Goal: Task Accomplishment & Management: Complete application form

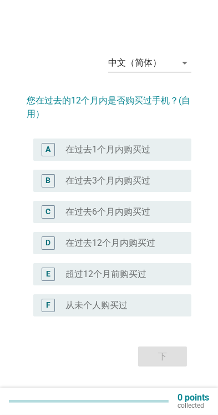
click at [171, 72] on div "中文（简体）" at bounding box center [142, 63] width 68 height 18
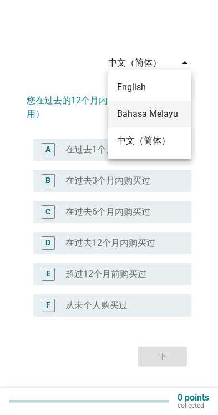
click at [168, 112] on div "Bahasa Melayu" at bounding box center [150, 113] width 66 height 13
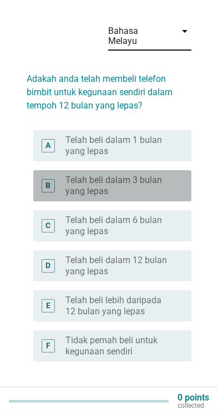
scroll to position [27, 0]
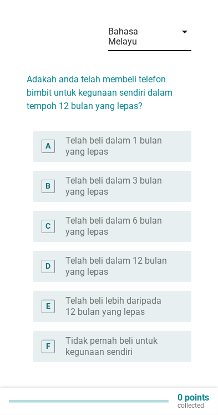
click at [158, 215] on label "Telah beli dalam 6 bulan yang lepas" at bounding box center [120, 226] width 108 height 22
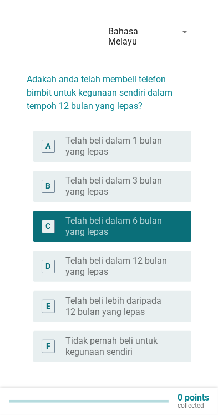
click at [160, 395] on div "Seterusnya" at bounding box center [150, 401] width 55 height 13
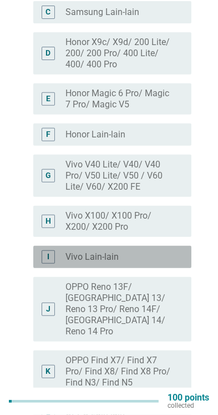
scroll to position [216, 0]
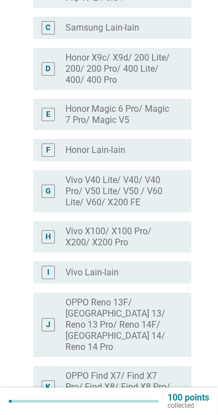
click at [158, 176] on label "Vivo V40 Lite/ V40/ V40 Pro/ V50 Lite/ V50 / V60 Lite/ V60/ X200 FE" at bounding box center [120, 190] width 108 height 33
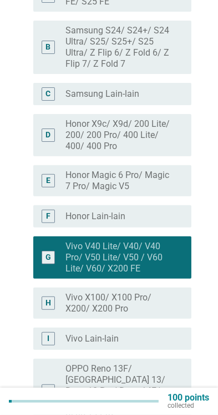
scroll to position [128, 0]
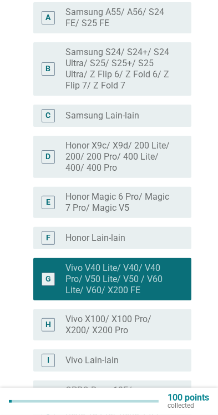
click at [158, 67] on label "Samsung S24/ S24+/ S24 Ultra/ S25/ S25+/ S25 Ultra/ Z Flip 6/ Z Fold 6/ Z Flip …" at bounding box center [120, 69] width 108 height 44
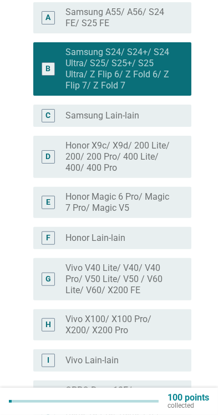
click at [153, 267] on label "Vivo V40 Lite/ V40/ V40 Pro/ V50 Lite/ V50 / V60 Lite/ V60/ X200 FE" at bounding box center [120, 278] width 108 height 33
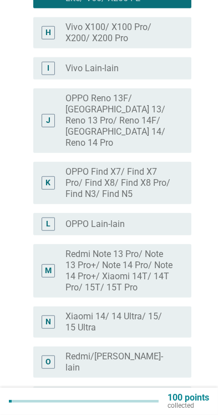
scroll to position [462, 0]
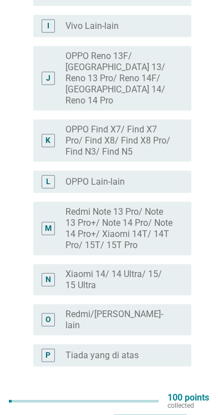
click at [169, 400] on div "Seterusnya" at bounding box center [150, 406] width 55 height 13
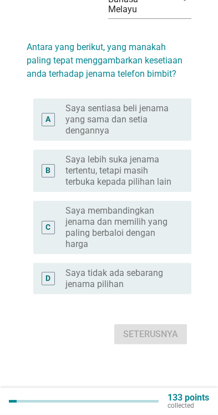
scroll to position [0, 0]
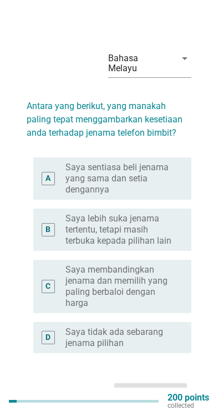
click at [160, 226] on label "Saya lebih suka jenama tertentu, tetapi masih terbuka kepada pilihan lain" at bounding box center [120, 229] width 108 height 33
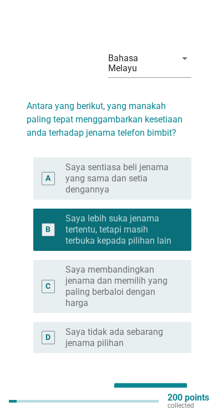
click at [167, 391] on div "Seterusnya" at bounding box center [150, 392] width 55 height 13
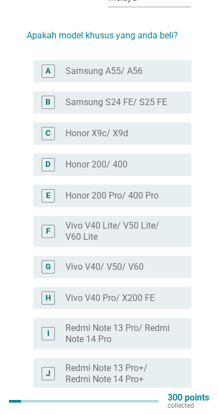
scroll to position [69, 0]
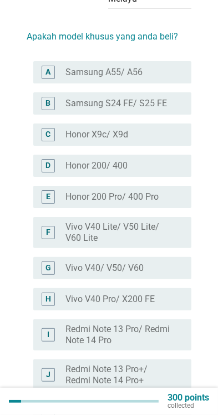
click at [165, 221] on label "Vivo V40 Lite/ V50 Lite/ V60 Lite" at bounding box center [120, 232] width 108 height 22
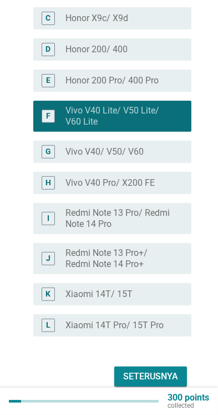
scroll to position [187, 0]
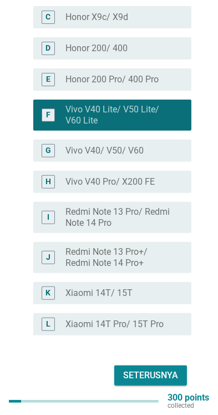
click at [161, 368] on div "Seterusnya" at bounding box center [150, 374] width 55 height 13
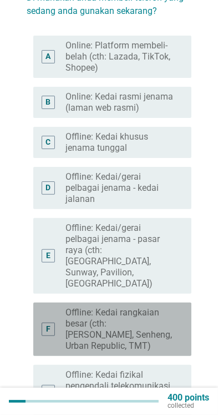
scroll to position [83, 0]
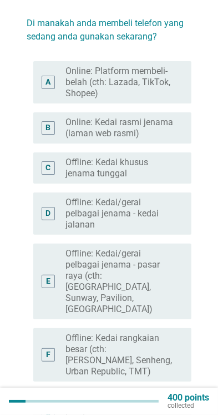
click at [152, 161] on label "Offline: Kedai khusus jenama tunggal" at bounding box center [120, 168] width 108 height 22
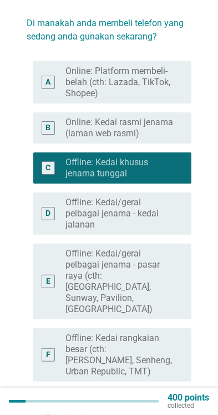
scroll to position [209, 0]
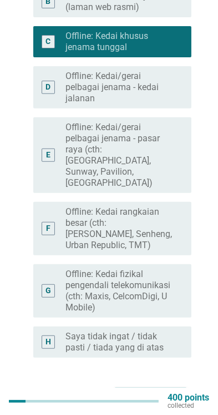
click at [163, 391] on div "Seterusnya" at bounding box center [150, 397] width 55 height 13
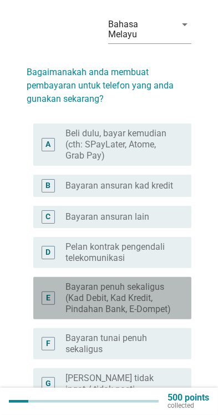
scroll to position [98, 0]
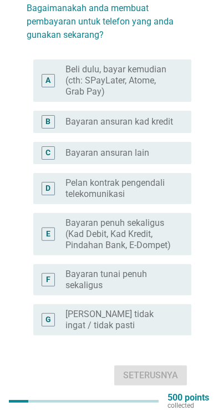
click at [148, 227] on label "Bayaran penuh sekaligus (Kad Debit, Kad Kredit, Pindahan Bank, E-Dompet)" at bounding box center [120, 233] width 108 height 33
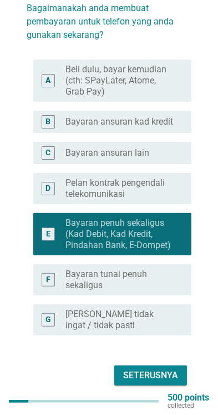
click at [154, 268] on label "Bayaran tunai penuh sekaligus" at bounding box center [120, 279] width 108 height 22
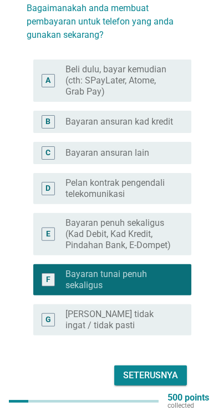
click at [167, 368] on div "Seterusnya" at bounding box center [150, 374] width 55 height 13
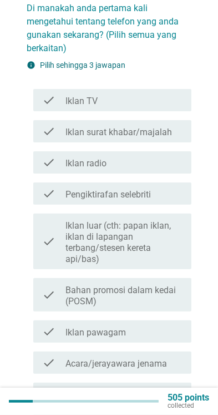
scroll to position [0, 0]
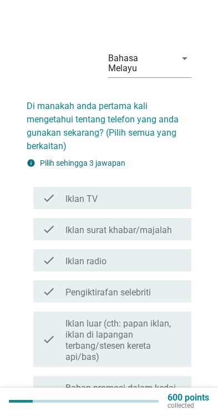
click at [159, 191] on div "check_box_outline_blank Iklan TV" at bounding box center [124, 197] width 117 height 13
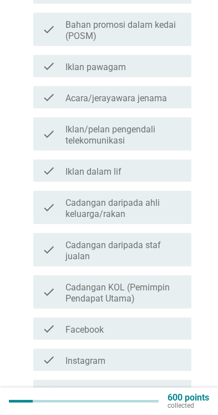
scroll to position [363, 0]
click at [160, 239] on label "Cadangan daripada staf jualan" at bounding box center [124, 250] width 117 height 22
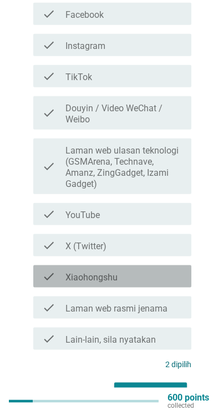
scroll to position [674, 0]
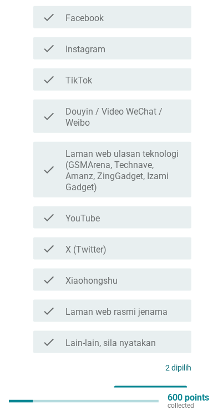
click at [154, 167] on label "Laman web ulasan teknologi (GSMArena, Technave, Amanz, ZingGadget, Izami Gadget)" at bounding box center [124, 170] width 117 height 44
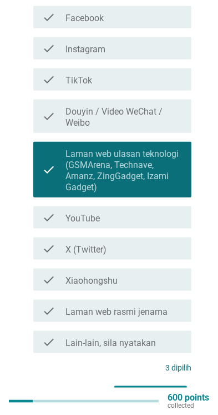
click at [153, 387] on div "600 points collected" at bounding box center [109, 400] width 218 height 27
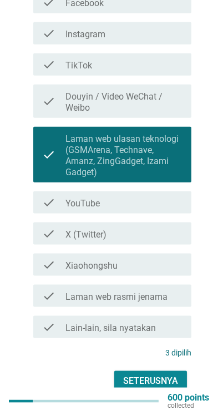
scroll to position [694, 0]
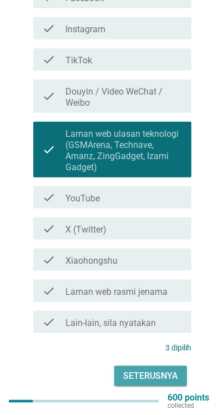
click at [158, 369] on div "Seterusnya" at bounding box center [150, 375] width 55 height 13
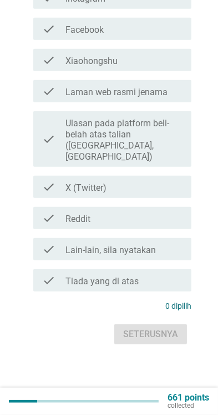
scroll to position [0, 0]
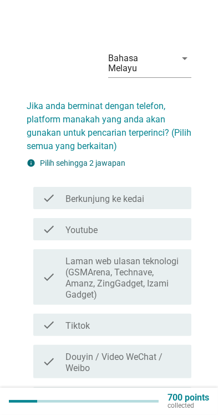
click at [164, 192] on div "check_box_outline_blank Berkunjung ke kedai" at bounding box center [124, 197] width 117 height 13
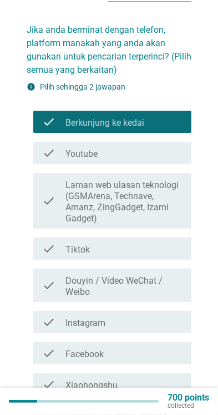
scroll to position [77, 0]
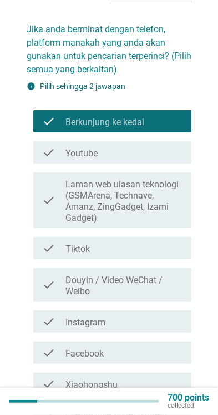
click at [164, 241] on div "check_box_outline_blank Tiktok" at bounding box center [124, 247] width 117 height 13
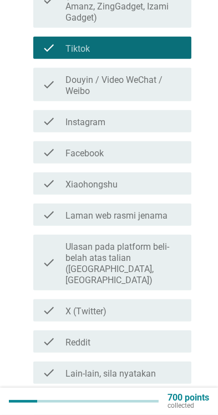
scroll to position [276, 0]
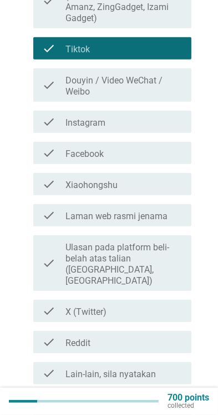
click at [165, 211] on label "Laman web rasmi jenama" at bounding box center [117, 216] width 102 height 11
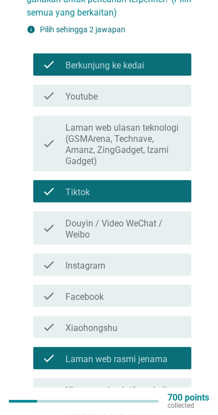
scroll to position [133, 0]
click at [174, 184] on div "check_box_outline_blank Tiktok" at bounding box center [124, 190] width 117 height 13
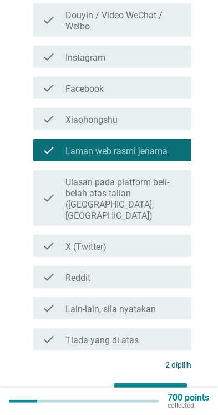
scroll to position [347, 0]
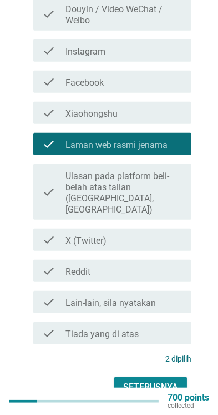
click at [177, 380] on div "Seterusnya" at bounding box center [150, 386] width 55 height 13
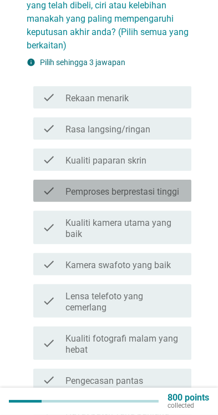
scroll to position [113, 0]
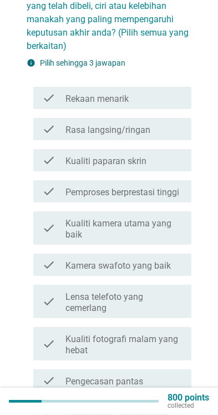
click at [166, 187] on label "Pemproses berprestasi tinggi" at bounding box center [123, 192] width 114 height 11
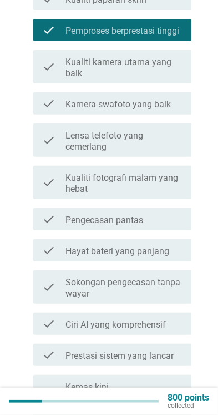
scroll to position [280, 0]
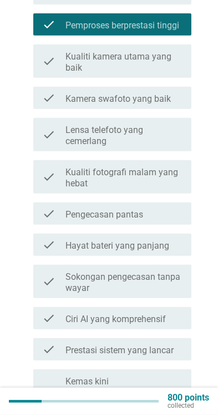
click at [166, 240] on label "Hayat bateri yang panjang" at bounding box center [118, 245] width 104 height 11
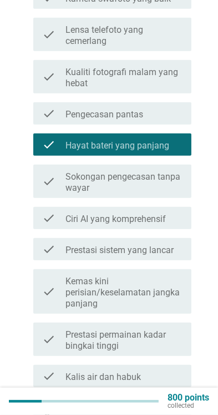
scroll to position [382, 0]
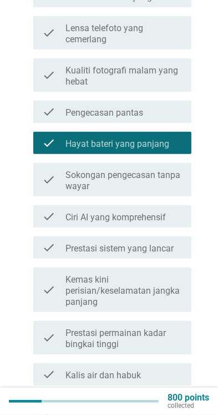
click at [170, 243] on label "Prestasi sistem yang lancar" at bounding box center [120, 248] width 108 height 11
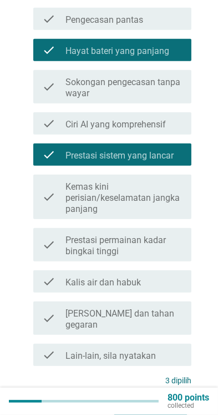
scroll to position [475, 0]
click at [147, 312] on label "[PERSON_NAME] dan tahan gegaran" at bounding box center [124, 319] width 117 height 22
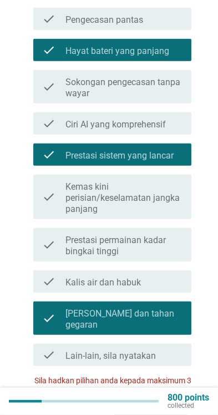
click at [157, 310] on label "[PERSON_NAME] dan tahan gegaran" at bounding box center [124, 319] width 117 height 22
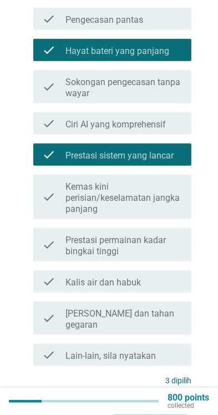
click at [163, 402] on div "Seterusnya" at bounding box center [150, 408] width 55 height 13
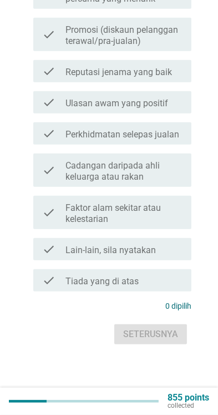
scroll to position [0, 0]
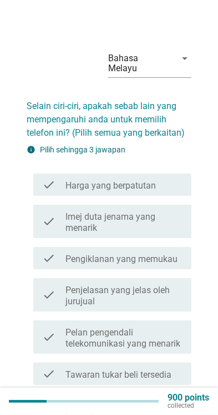
click at [163, 211] on label "Imej duta jenama yang menarik" at bounding box center [124, 222] width 117 height 22
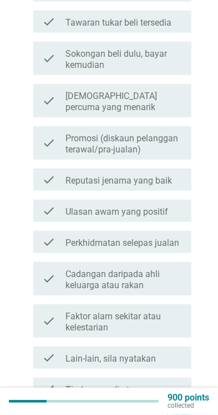
scroll to position [352, 0]
click at [169, 175] on label "Reputasi jenama yang baik" at bounding box center [119, 180] width 107 height 11
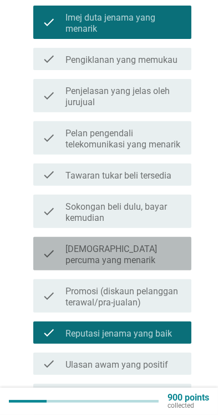
scroll to position [196, 0]
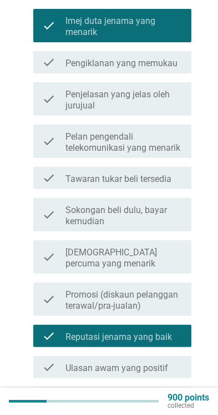
click at [166, 134] on label "Pelan pengendali telekomunikasi yang menarik" at bounding box center [124, 142] width 117 height 22
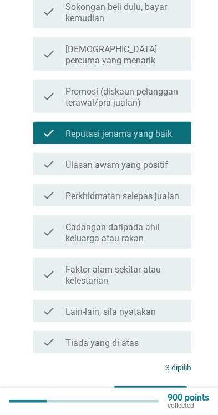
scroll to position [418, 0]
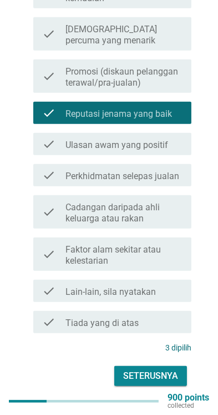
click at [158, 369] on div "Seterusnya" at bounding box center [150, 375] width 55 height 13
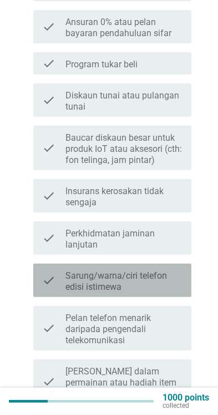
scroll to position [288, 0]
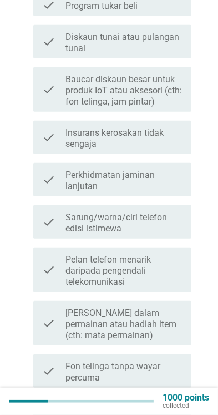
click at [153, 171] on label "Perkhidmatan jaminan lanjutan" at bounding box center [124, 180] width 117 height 22
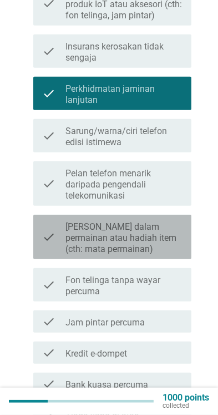
scroll to position [378, 0]
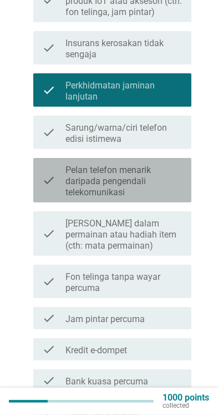
click at [160, 174] on label "Pelan telefon menarik daripada pengendali telekomunikasi" at bounding box center [124, 180] width 117 height 33
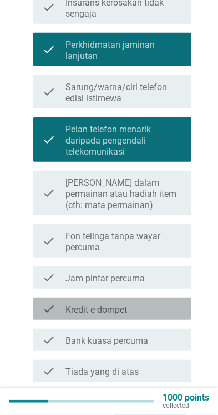
scroll to position [467, 0]
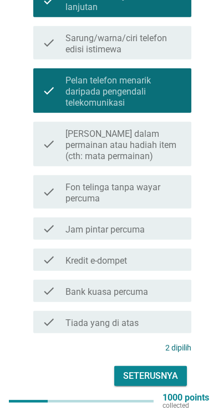
click at [167, 222] on div "check_box_outline_blank Jam pintar percuma" at bounding box center [124, 228] width 117 height 13
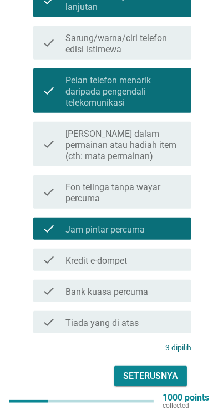
click at [159, 369] on div "Seterusnya" at bounding box center [150, 375] width 55 height 13
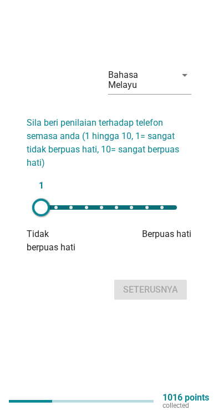
scroll to position [0, 0]
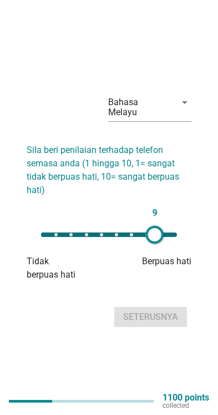
type input "10"
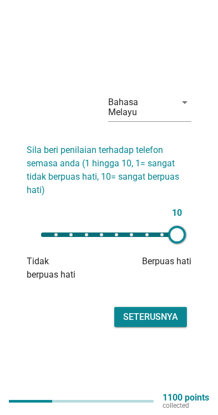
click at [171, 323] on div "Seterusnya" at bounding box center [150, 316] width 55 height 13
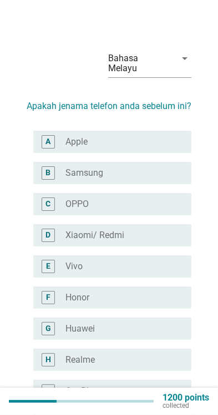
click at [163, 261] on div "radio_button_unchecked Vivo" at bounding box center [120, 266] width 108 height 11
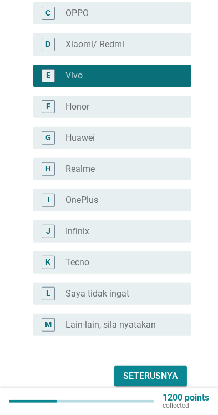
scroll to position [191, 0]
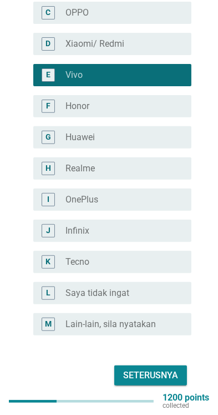
click at [165, 368] on div "Seterusnya" at bounding box center [150, 374] width 55 height 13
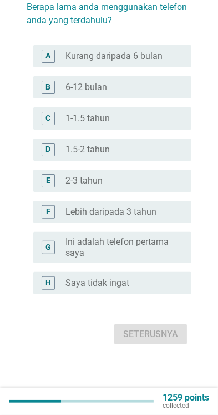
scroll to position [0, 0]
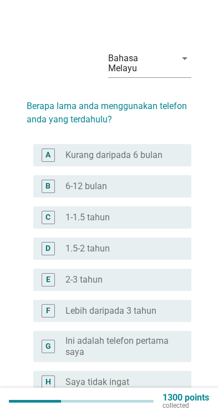
click at [169, 305] on div "radio_button_unchecked Lebih daripada 3 tahun" at bounding box center [120, 310] width 108 height 11
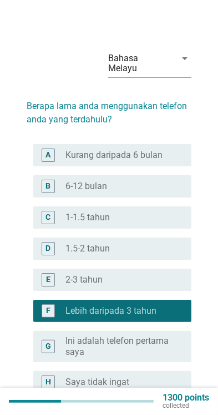
scroll to position [58, 0]
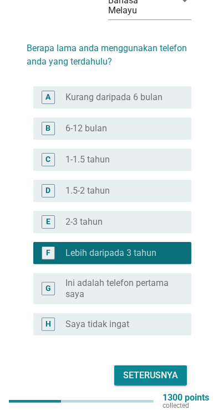
click at [166, 368] on div "Seterusnya" at bounding box center [150, 374] width 55 height 13
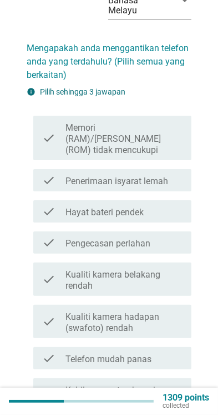
scroll to position [0, 0]
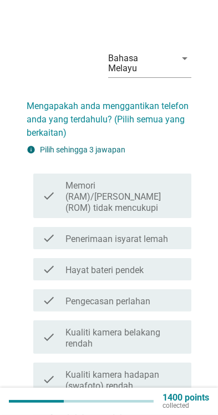
click at [161, 180] on label "Memori (RAM)/[PERSON_NAME] (ROM) tidak mencukupi" at bounding box center [124, 196] width 117 height 33
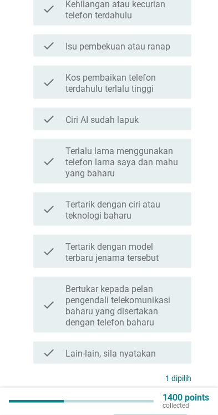
scroll to position [444, 0]
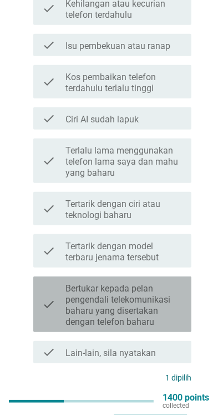
click at [189, 309] on div "check check_box_outline_blank Bertukar kepada pelan pengendali telekomunikasi b…" at bounding box center [112, 304] width 158 height 56
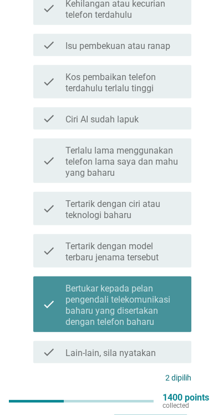
click at [161, 284] on label "Bertukar kepada pelan pengendali telekomunikasi baharu yang disertakan dengan t…" at bounding box center [124, 305] width 117 height 44
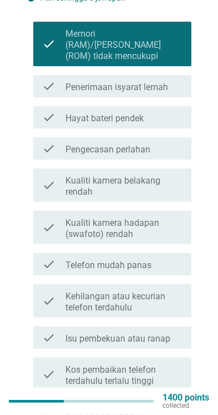
scroll to position [0, 0]
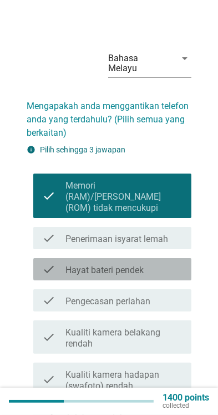
click at [152, 262] on div "check_box_outline_blank Hayat bateri pendek" at bounding box center [124, 268] width 117 height 13
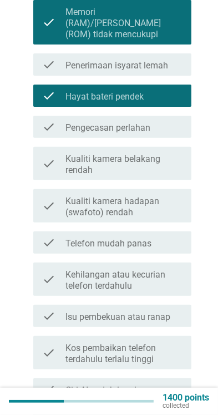
scroll to position [174, 0]
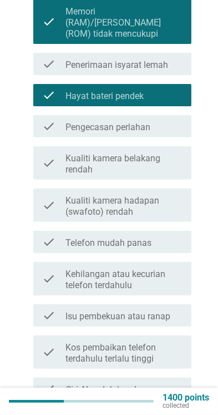
click at [159, 235] on div "check_box_outline_blank Telefon mudah panas" at bounding box center [124, 241] width 117 height 13
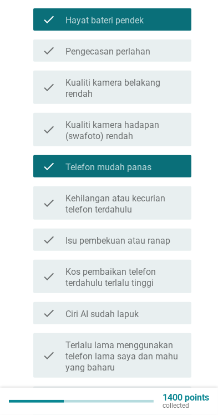
scroll to position [255, 0]
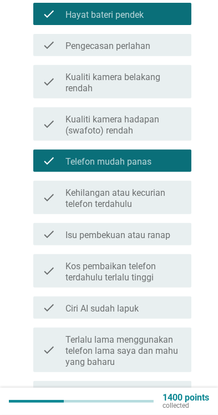
click at [158, 261] on label "Kos pembaikan telefon terdahulu terlalu tinggi" at bounding box center [124, 272] width 117 height 22
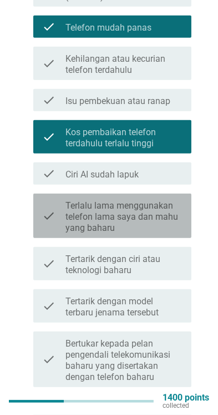
scroll to position [320, 0]
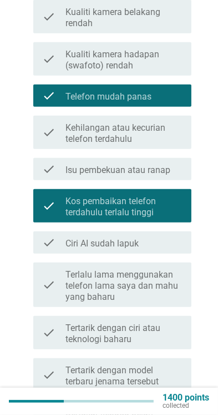
click at [161, 196] on label "Kos pembaikan telefon terdahulu terlalu tinggi" at bounding box center [124, 207] width 117 height 22
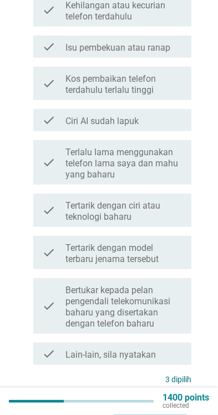
scroll to position [463, 0]
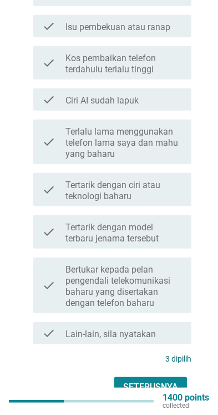
click at [163, 380] on div "Seterusnya" at bounding box center [150, 386] width 55 height 13
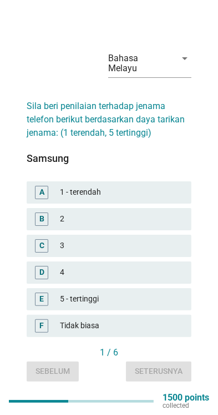
click at [169, 277] on div "4" at bounding box center [121, 272] width 123 height 13
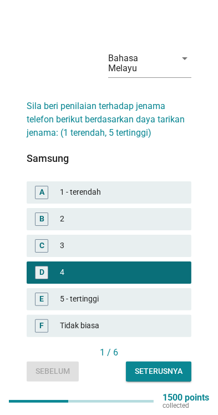
click at [168, 377] on div "Seterusnya" at bounding box center [159, 371] width 48 height 12
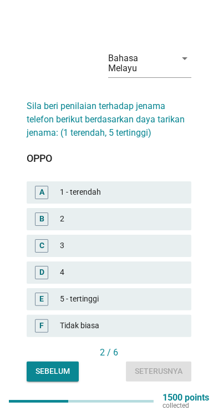
click at [166, 275] on div "4" at bounding box center [121, 272] width 123 height 13
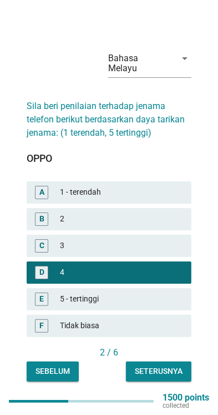
click at [169, 377] on div "Seterusnya" at bounding box center [159, 371] width 48 height 12
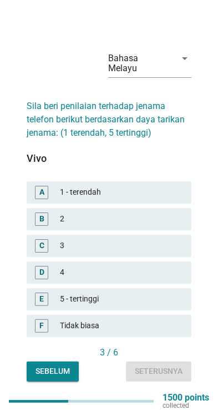
click at [166, 303] on div "5 - tertinggi" at bounding box center [121, 298] width 123 height 13
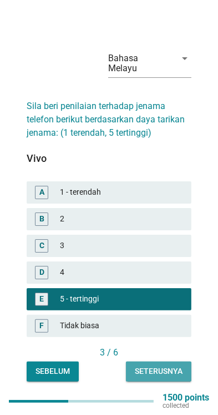
click at [172, 377] on div "Seterusnya" at bounding box center [159, 371] width 48 height 12
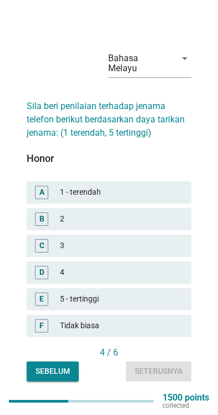
click at [166, 275] on div "4" at bounding box center [121, 272] width 123 height 13
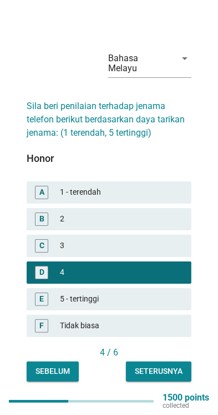
click at [175, 377] on div "Seterusnya" at bounding box center [159, 371] width 48 height 12
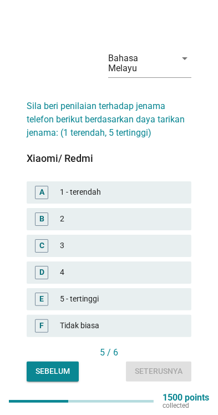
click at [168, 277] on div "4" at bounding box center [121, 272] width 123 height 13
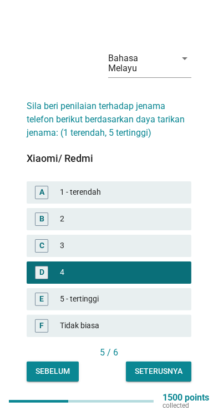
click at [176, 377] on div "Seterusnya" at bounding box center [159, 371] width 48 height 12
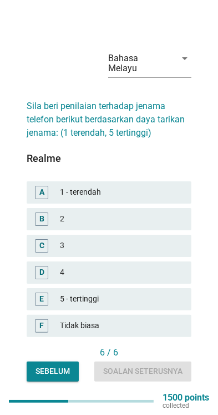
click at [173, 276] on div "4" at bounding box center [121, 272] width 123 height 13
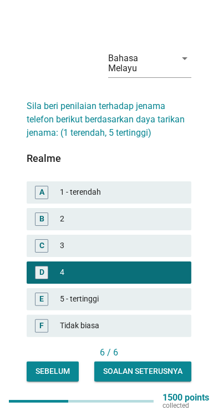
click at [169, 377] on div "Soalan seterusnya" at bounding box center [142, 371] width 79 height 12
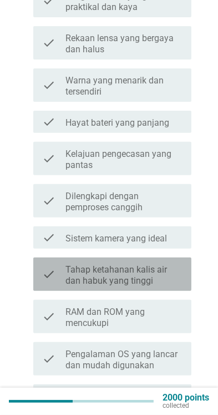
scroll to position [213, 0]
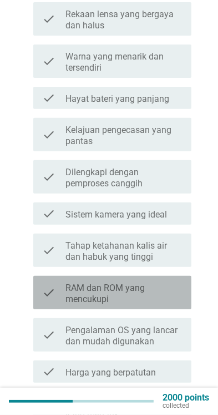
click at [155, 286] on label "RAM dan ROM yang mencukupi" at bounding box center [124, 293] width 117 height 22
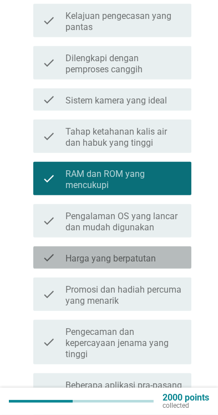
scroll to position [336, 0]
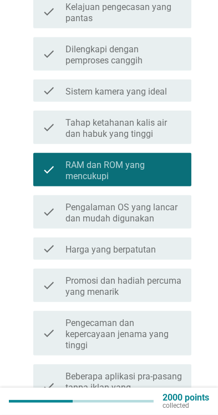
click at [155, 244] on label "Harga yang berpatutan" at bounding box center [111, 249] width 91 height 11
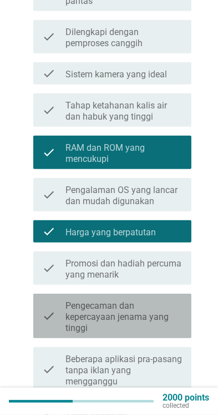
scroll to position [350, 0]
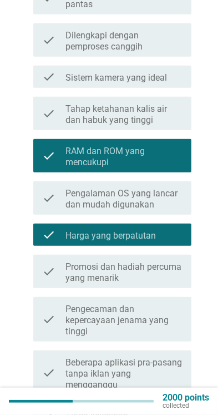
click at [165, 263] on label "Promosi dan hadiah percuma yang menarik" at bounding box center [124, 272] width 117 height 22
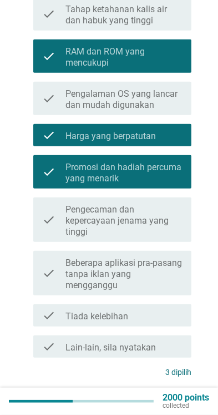
scroll to position [474, 0]
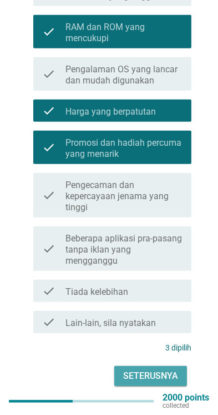
click at [163, 369] on div "Seterusnya" at bounding box center [150, 375] width 55 height 13
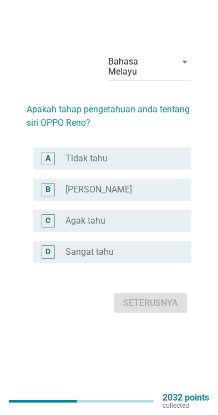
scroll to position [0, 0]
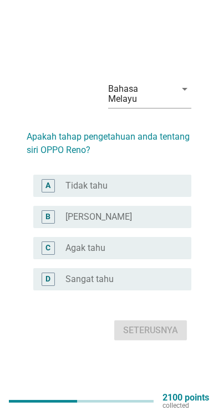
click at [163, 222] on div "radio_button_unchecked Pernah dengar" at bounding box center [120, 216] width 108 height 11
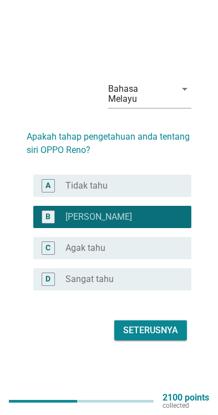
click at [168, 337] on div "Seterusnya" at bounding box center [150, 329] width 55 height 13
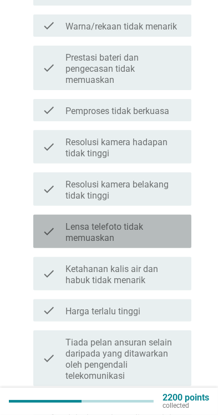
scroll to position [177, 0]
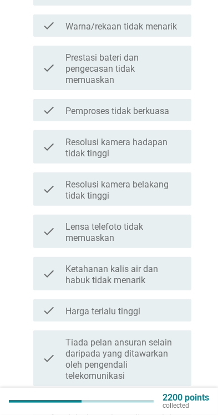
click at [165, 221] on label "Lensa telefoto tidak memuaskan" at bounding box center [124, 232] width 117 height 22
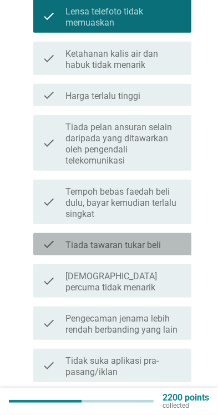
scroll to position [392, 0]
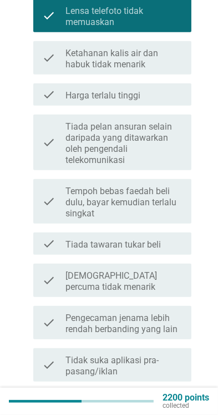
click at [163, 271] on label "[DEMOGRAPHIC_DATA] percuma tidak menarik" at bounding box center [124, 281] width 117 height 22
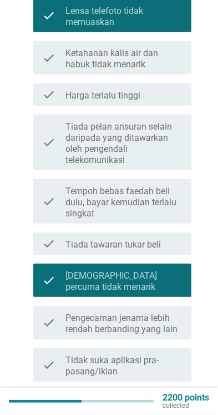
click at [149, 358] on label "Tidak suka aplikasi pra-pasang/iklan" at bounding box center [124, 366] width 117 height 22
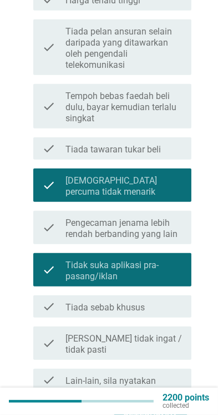
scroll to position [518, 0]
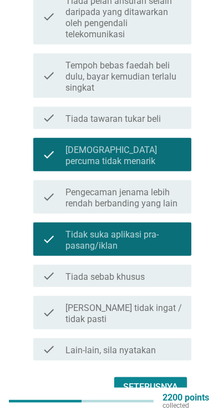
click at [154, 380] on div "Seterusnya" at bounding box center [150, 386] width 55 height 13
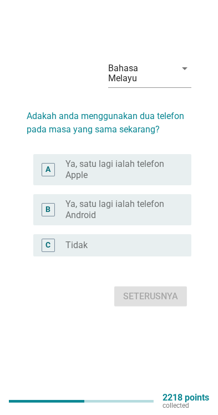
scroll to position [0, 0]
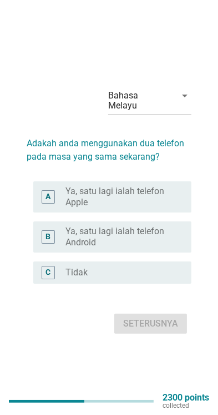
click at [162, 242] on label "Ya, satu lagi ialah telefon Android" at bounding box center [120, 237] width 108 height 22
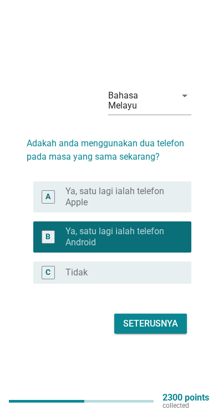
click at [165, 330] on div "Seterusnya" at bounding box center [150, 323] width 55 height 13
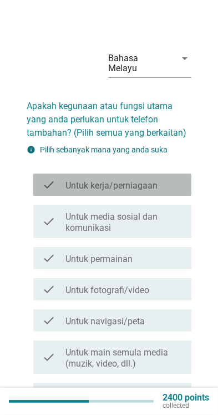
click at [169, 178] on div "check_box_outline_blank Untuk kerja/perniagaan" at bounding box center [124, 184] width 117 height 13
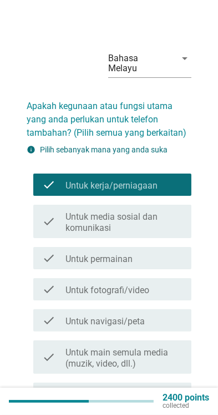
click at [167, 211] on label "Untuk media sosial dan komunikasi" at bounding box center [124, 222] width 117 height 22
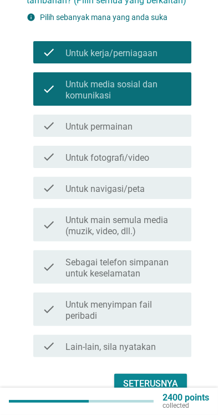
scroll to position [140, 0]
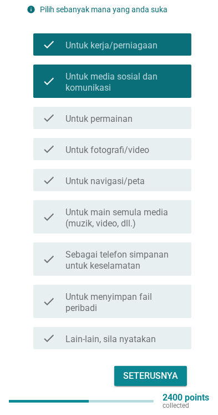
click at [154, 369] on div "Seterusnya" at bounding box center [150, 375] width 55 height 13
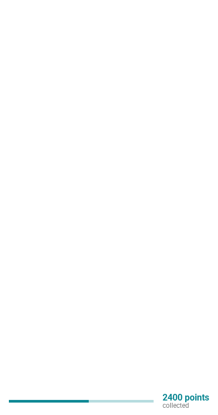
scroll to position [0, 0]
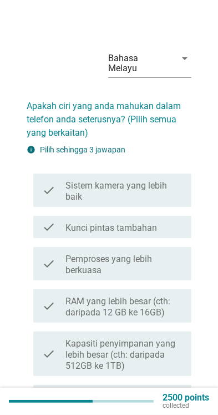
click at [169, 184] on label "Sistem kamera yang lebih baik" at bounding box center [124, 191] width 117 height 22
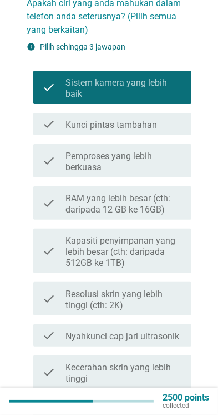
scroll to position [107, 0]
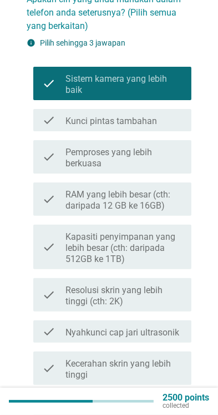
click at [161, 148] on label "Pemproses yang lebih berkuasa" at bounding box center [124, 158] width 117 height 22
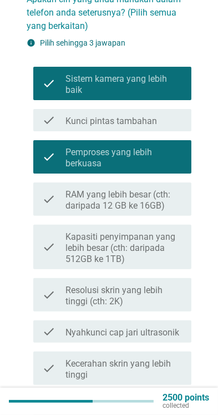
click at [169, 193] on label "RAM yang lebih besar (cth: daripada 12 GB ke 16GB)" at bounding box center [124, 200] width 117 height 22
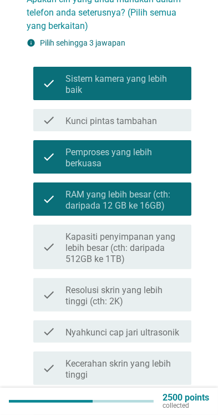
click at [159, 240] on label "Kapasiti penyimpanan yang lebih besar (cth: daripada 512GB ke 1TB)" at bounding box center [124, 247] width 117 height 33
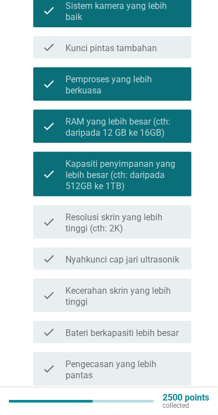
scroll to position [184, 0]
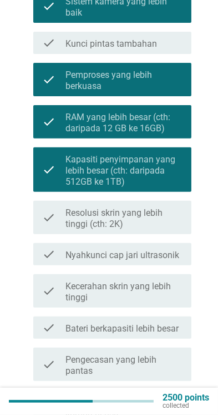
click at [165, 209] on label "Resolusi skrin yang lebih tinggi (cth: 2K)" at bounding box center [124, 218] width 117 height 22
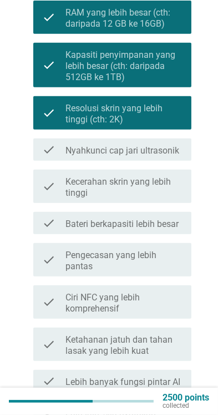
scroll to position [289, 0]
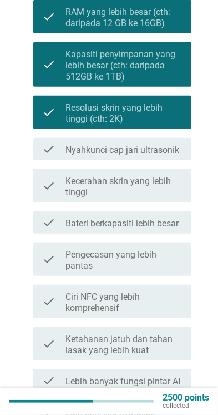
click at [173, 218] on label "Bateri berkapasiti lebih besar" at bounding box center [122, 223] width 113 height 11
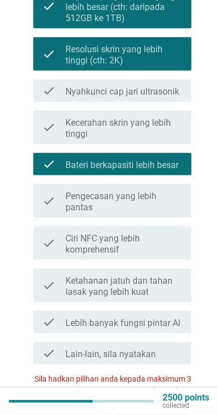
scroll to position [348, 0]
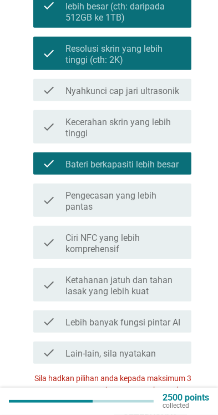
click at [165, 193] on label "Pengecasan yang lebih pantas" at bounding box center [124, 201] width 117 height 22
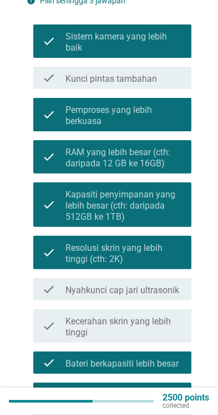
scroll to position [132, 0]
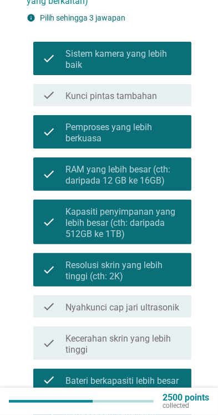
click at [169, 53] on label "Sistem kamera yang lebih baik" at bounding box center [124, 59] width 117 height 22
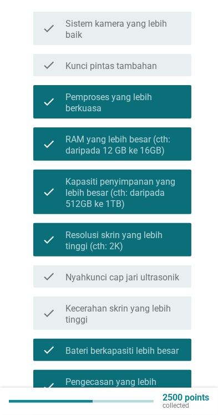
scroll to position [162, 0]
click at [168, 136] on label "RAM yang lebih besar (cth: daripada 12 GB ke 16GB)" at bounding box center [124, 145] width 117 height 22
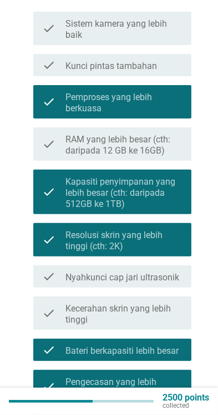
click at [164, 237] on label "Resolusi skrin yang lebih tinggi (cth: 2K)" at bounding box center [124, 240] width 117 height 22
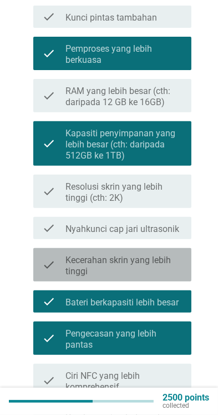
scroll to position [219, 0]
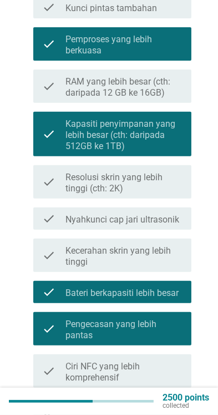
click at [152, 324] on label "Pengecasan yang lebih pantas" at bounding box center [124, 329] width 117 height 22
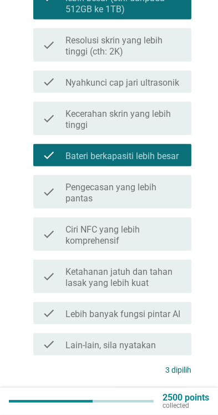
scroll to position [378, 0]
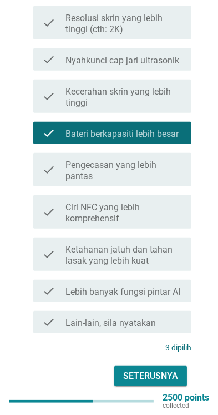
click at [155, 369] on div "Seterusnya" at bounding box center [150, 375] width 55 height 13
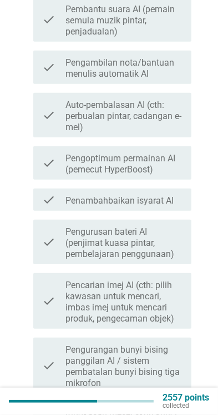
scroll to position [0, 0]
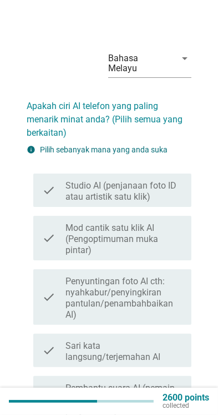
click at [161, 183] on label "Studio AI (penjanaan foto ID atau artistik satu klik)" at bounding box center [124, 191] width 117 height 22
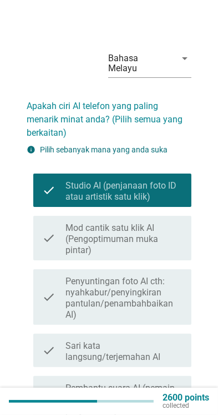
click at [166, 224] on label "Mod cantik satu klik AI (Pengoptimuman muka pintar)" at bounding box center [124, 238] width 117 height 33
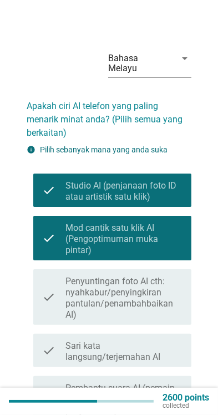
click at [158, 281] on label "Penyuntingan foto AI cth: nyahkabur/penyingkiran pantulan/penambahbaikan AI)" at bounding box center [124, 298] width 117 height 44
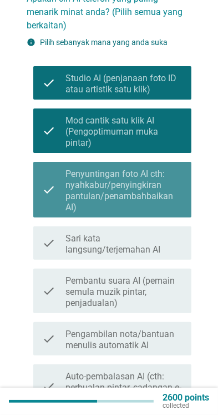
scroll to position [107, 0]
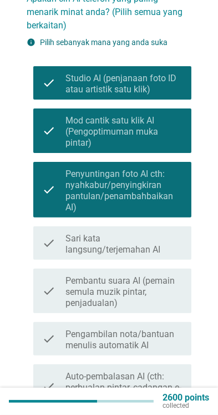
click at [158, 234] on label "Sari kata langsung/terjemahan AI" at bounding box center [124, 244] width 117 height 22
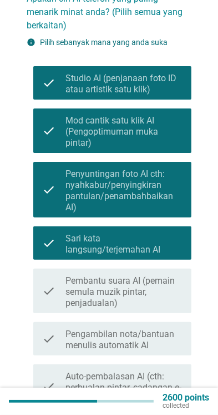
click at [157, 287] on label "Pembantu suara AI (pemain semula muzik pintar, penjadualan)" at bounding box center [124, 291] width 117 height 33
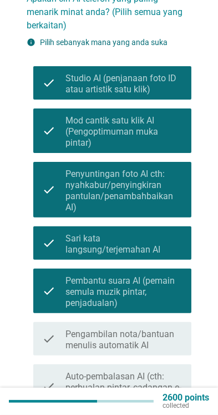
click at [149, 333] on label "Pengambilan nota/bantuan menulis automatik AI" at bounding box center [124, 339] width 117 height 22
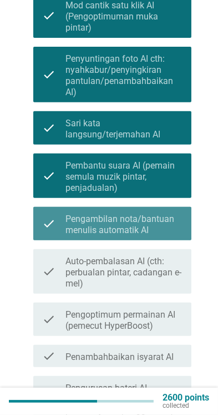
scroll to position [233, 0]
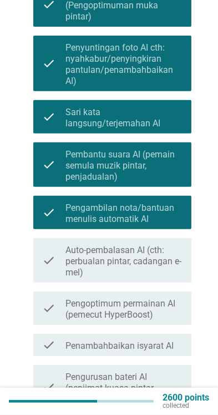
click at [149, 245] on label "Auto-pembalasan AI (cth: perbualan pintar, cadangan e-mel)" at bounding box center [124, 260] width 117 height 33
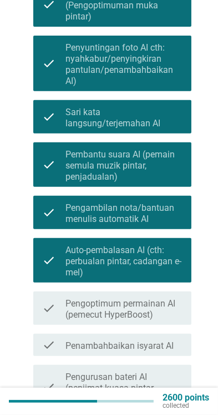
click at [154, 300] on label "Pengoptimum permainan AI (pemecut HyperBoost)" at bounding box center [124, 309] width 117 height 22
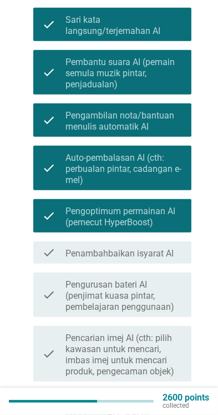
scroll to position [325, 0]
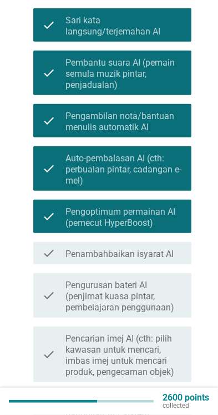
click at [159, 284] on label "Pengurusan bateri AI (penjimat kuasa pintar, pembelajaran penggunaan)" at bounding box center [124, 296] width 117 height 33
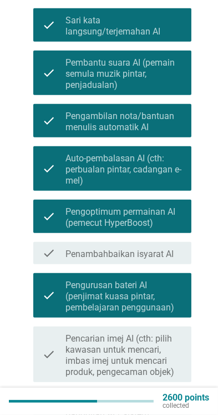
click at [163, 248] on label "Penambahbaikan isyarat AI" at bounding box center [120, 253] width 108 height 11
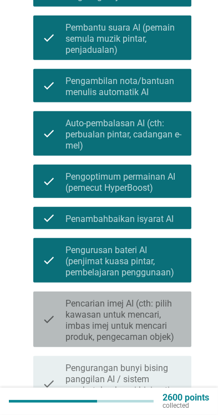
scroll to position [430, 0]
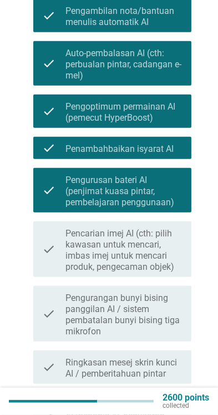
click at [165, 232] on label "Pencarian imej AI (cth: pilih kawasan untuk mencari, imbas imej untuk mencari p…" at bounding box center [124, 250] width 117 height 44
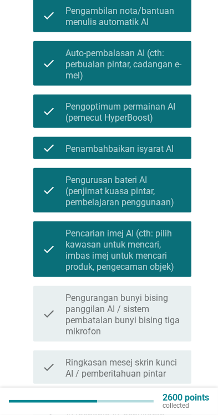
click at [157, 310] on label "Pengurangan bunyi bising panggilan AI / sistem pembatalan bunyi bising tiga mik…" at bounding box center [124, 314] width 117 height 44
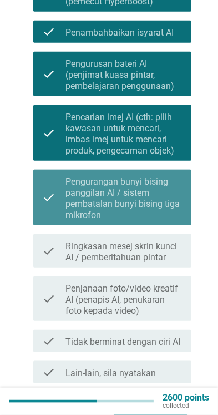
scroll to position [548, 0]
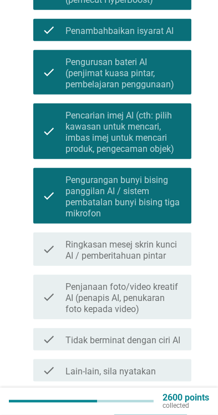
click at [154, 241] on label "Ringkasan mesej skrin kunci AI / pemberitahuan pintar" at bounding box center [124, 250] width 117 height 22
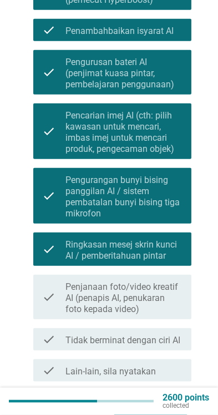
click at [153, 296] on label "Penjanaan foto/video kreatif AI (penapis AI, penukaran foto kepada video)" at bounding box center [124, 297] width 117 height 33
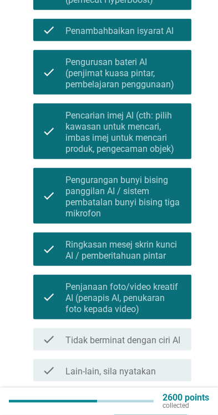
click at [167, 401] on div "Seterusnya" at bounding box center [150, 407] width 55 height 13
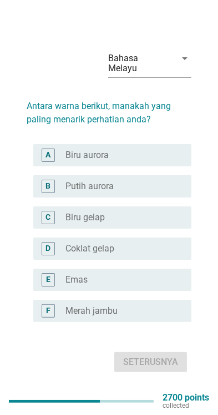
click at [176, 161] on div "radio_button_unchecked Biru aurora" at bounding box center [124, 154] width 117 height 11
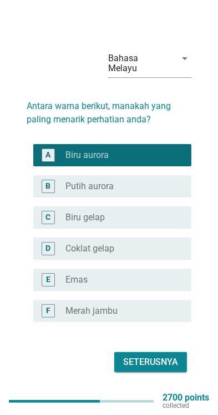
click at [169, 223] on div "radio_button_unchecked Biru gelap" at bounding box center [120, 217] width 108 height 11
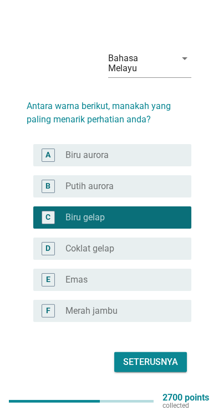
click at [177, 161] on div "radio_button_unchecked Biru aurora" at bounding box center [124, 154] width 117 height 11
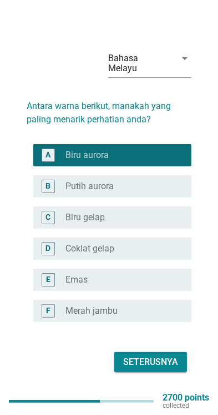
click at [154, 368] on div "Seterusnya" at bounding box center [150, 361] width 55 height 13
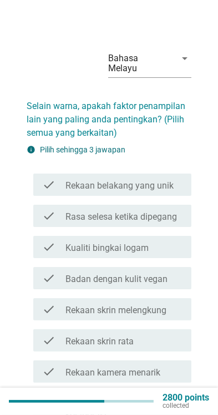
click at [170, 180] on label "Rekaan belakang yang unik" at bounding box center [120, 185] width 108 height 11
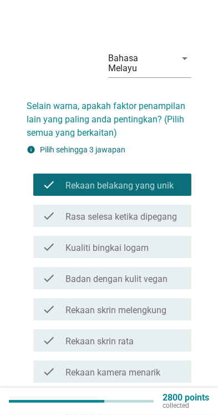
click at [163, 305] on label "Rekaan skrin melengkung" at bounding box center [116, 310] width 101 height 11
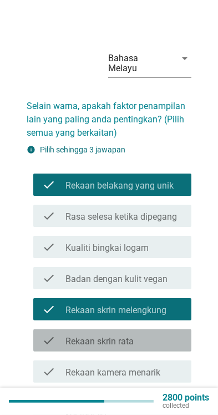
click at [157, 335] on div "check_box_outline_blank Rekaan skrin rata" at bounding box center [124, 339] width 117 height 13
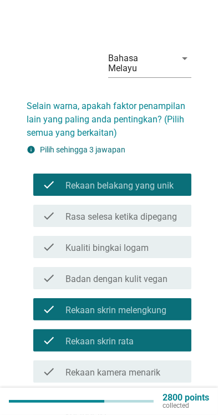
click at [165, 305] on label "Rekaan skrin melengkung" at bounding box center [116, 310] width 101 height 11
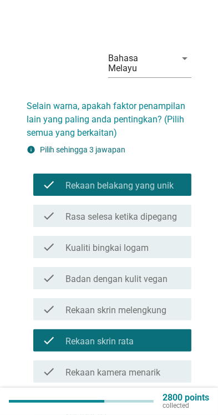
click at [167, 240] on div "check_box_outline_blank Kualiti bingkai logam" at bounding box center [124, 246] width 117 height 13
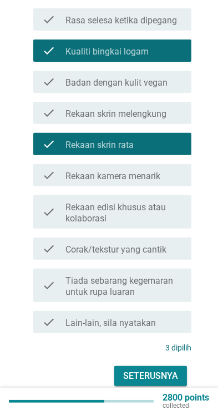
scroll to position [196, 0]
click at [152, 317] on label "Lain-lain, sila nyatakan" at bounding box center [111, 322] width 91 height 11
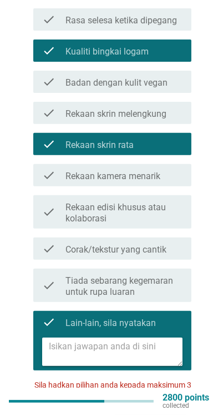
click at [158, 276] on label "Tiada sebarang kegemaran untuk rupa luaran" at bounding box center [124, 286] width 117 height 22
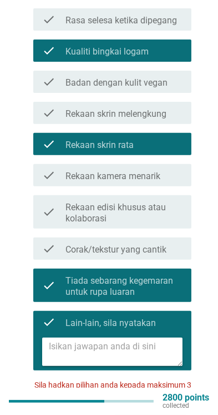
click at [131, 337] on textarea at bounding box center [116, 351] width 134 height 28
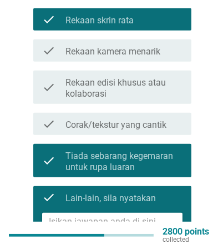
scroll to position [397, 0]
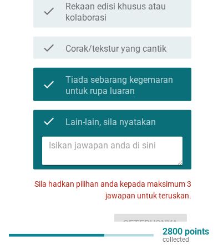
click at [67, 117] on label "Lain-lain, sila nyatakan" at bounding box center [111, 122] width 91 height 11
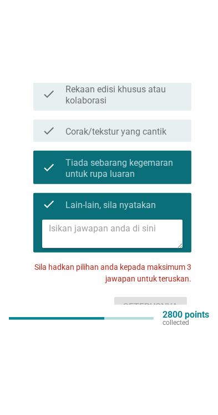
scroll to position [208, 0]
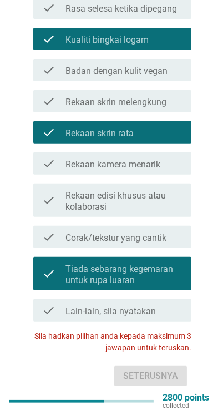
click at [156, 270] on label "Tiada sebarang kegemaran untuk rupa luaran" at bounding box center [124, 274] width 117 height 22
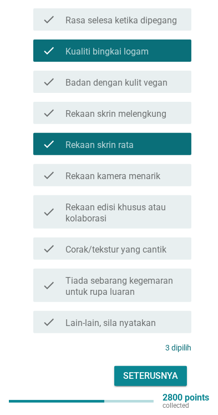
click at [159, 369] on div "Seterusnya" at bounding box center [150, 375] width 55 height 13
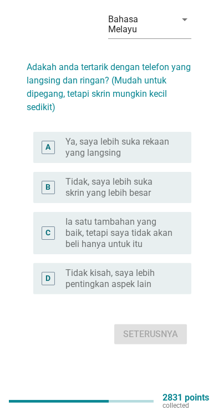
scroll to position [0, 0]
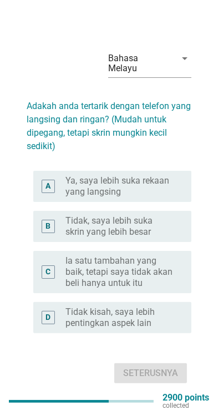
click at [161, 193] on label "Ya, saya lebih suka rekaan yang langsing" at bounding box center [120, 186] width 108 height 22
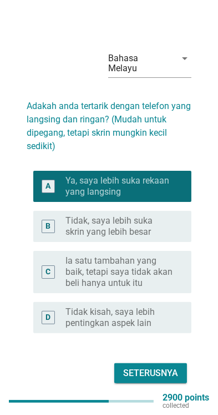
click at [158, 377] on div "Seterusnya" at bounding box center [150, 372] width 55 height 13
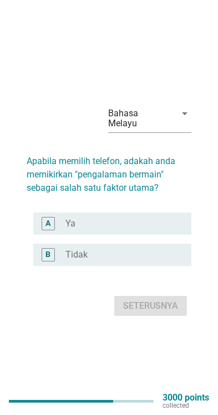
click at [170, 229] on div "radio_button_unchecked Ya" at bounding box center [120, 223] width 108 height 11
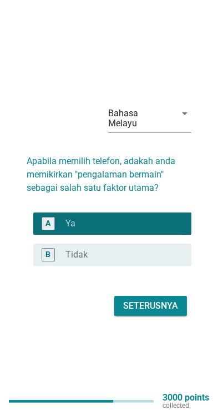
click at [169, 312] on div "Seterusnya" at bounding box center [150, 305] width 55 height 13
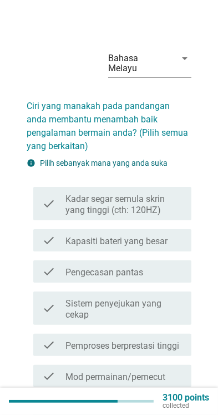
click at [166, 197] on label "Kadar segar semula skrin yang tinggi (cth: 120HZ)" at bounding box center [124, 204] width 117 height 22
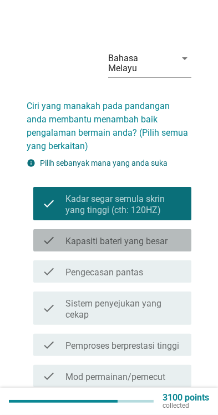
click at [174, 236] on div "check_box_outline_blank Kapasiti bateri yang besar" at bounding box center [124, 239] width 117 height 13
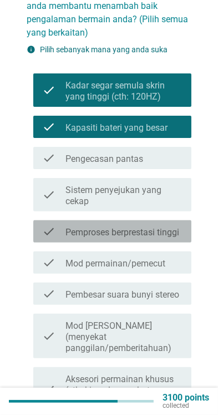
scroll to position [114, 0]
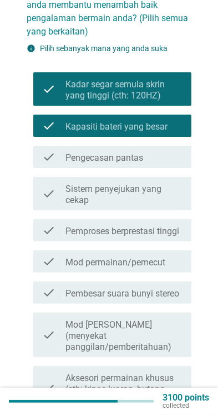
click at [178, 226] on label "Pemproses berprestasi tinggi" at bounding box center [123, 231] width 114 height 11
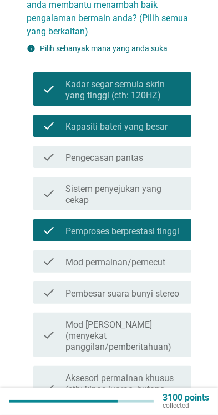
click at [164, 156] on div "check check_box_outline_blank Pengecasan pantas" at bounding box center [112, 157] width 158 height 22
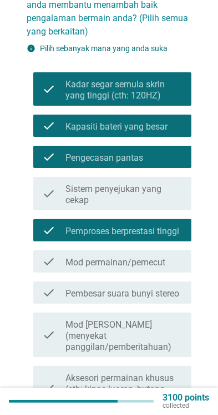
click at [168, 183] on label "Sistem penyejukan yang cekap" at bounding box center [124, 194] width 117 height 22
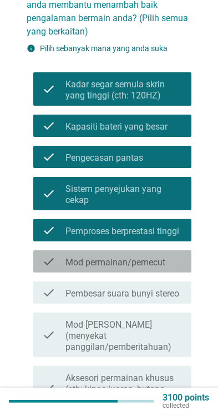
click at [180, 254] on div "check_box_outline_blank Mod permainan/pemecut" at bounding box center [124, 260] width 117 height 13
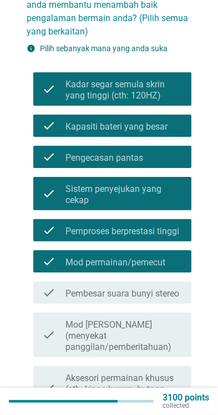
click at [172, 288] on label "Pembesar suara bunyi stereo" at bounding box center [123, 293] width 114 height 11
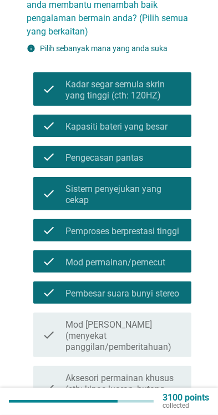
click at [167, 326] on label "Mod [PERSON_NAME] (menyekat panggilan/pemberitahuan)" at bounding box center [124, 335] width 117 height 33
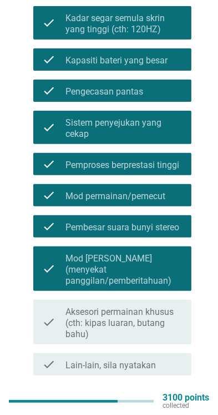
scroll to position [207, 0]
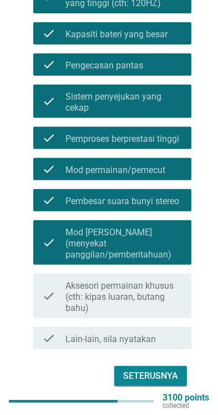
click at [152, 294] on label "Aksesori permainan khusus (cth: kipas luaran, butang bahu)" at bounding box center [124, 296] width 117 height 33
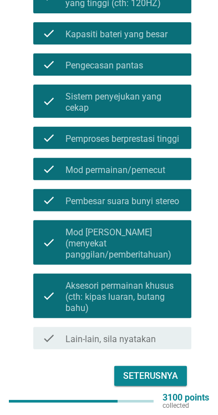
click at [165, 369] on div "Seterusnya" at bounding box center [150, 375] width 55 height 13
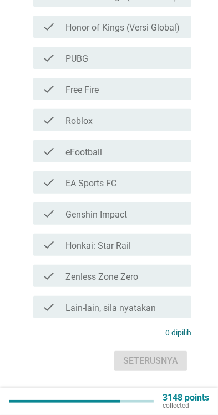
scroll to position [0, 0]
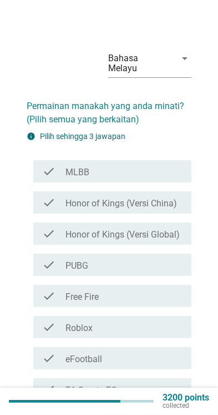
click at [172, 229] on label "Honor of Kings (Versi Global)" at bounding box center [123, 234] width 114 height 11
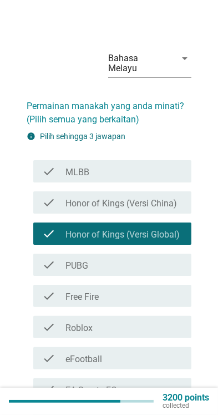
click at [165, 258] on div "check_box_outline_blank PUBG" at bounding box center [124, 264] width 117 height 13
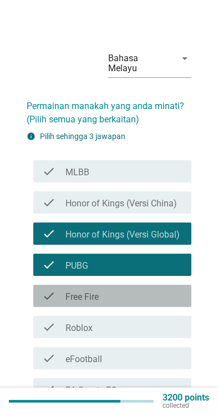
click at [166, 289] on div "check_box_outline_blank Free Fire" at bounding box center [124, 295] width 117 height 13
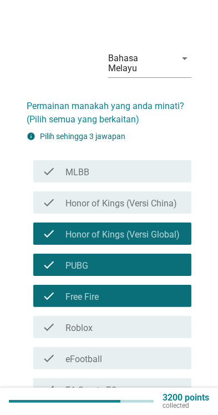
click at [159, 324] on div "check check_box_outline_blank Roblox" at bounding box center [112, 327] width 158 height 22
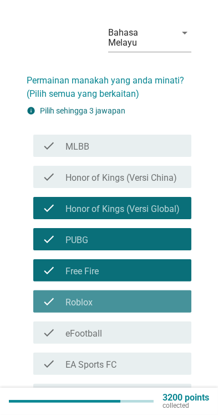
scroll to position [101, 0]
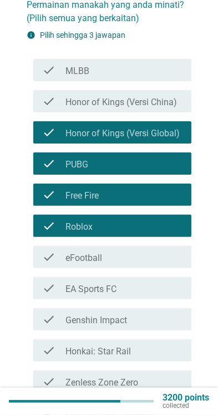
click at [159, 250] on div "check_box_outline_blank eFootball" at bounding box center [124, 256] width 117 height 13
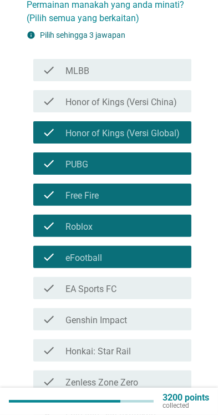
click at [161, 281] on div "check_box_outline_blank EA Sports FC" at bounding box center [124, 287] width 117 height 13
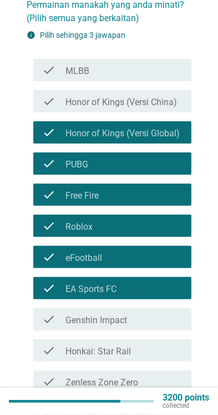
click at [163, 312] on div "check_box_outline_blank Genshin Impact" at bounding box center [124, 318] width 117 height 13
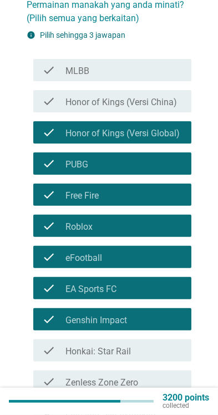
click at [158, 343] on div "check_box_outline_blank Honkai: Star Rail" at bounding box center [124, 349] width 117 height 13
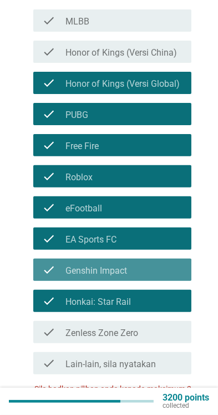
scroll to position [194, 0]
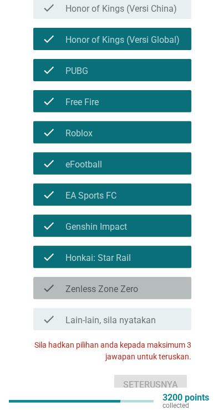
click at [162, 286] on div "check check_box_outline_blank Zenless Zone Zero" at bounding box center [112, 288] width 158 height 22
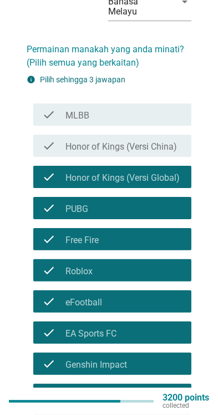
scroll to position [0, 0]
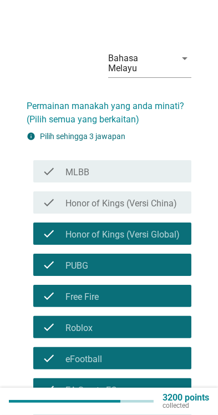
click at [178, 164] on div "check_box_outline_blank MLBB" at bounding box center [124, 170] width 117 height 13
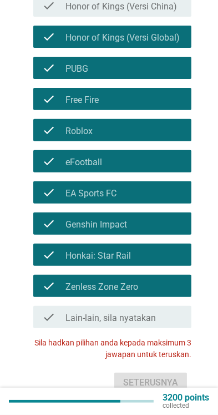
scroll to position [198, 0]
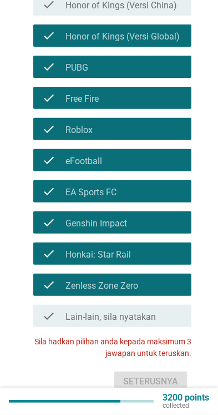
click at [166, 278] on div "check_box_outline_blank Zenless Zone Zero" at bounding box center [124, 284] width 117 height 13
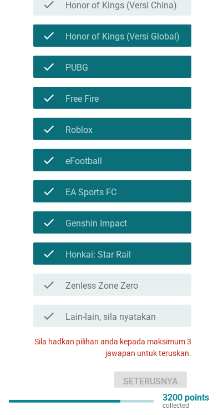
click at [169, 247] on div "check_box_outline_blank Honkai: Star Rail" at bounding box center [124, 253] width 117 height 13
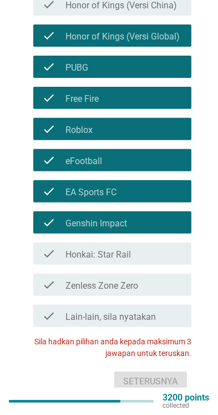
click at [174, 216] on div "check_box_outline_blank Genshin Impact" at bounding box center [124, 222] width 117 height 13
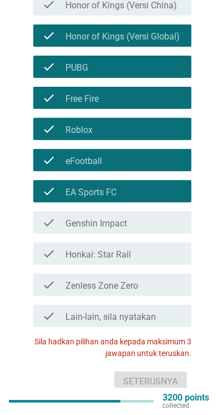
click at [171, 184] on div "check_box_outline_blank EA Sports FC" at bounding box center [124, 190] width 117 height 13
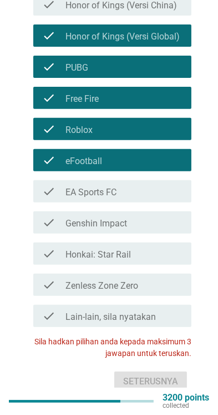
click at [166, 187] on div "check_box_outline_blank EA Sports FC" at bounding box center [124, 190] width 117 height 13
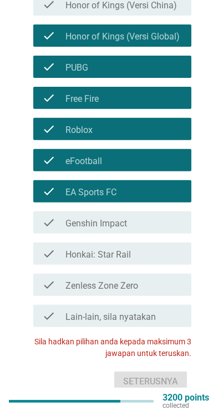
click at [173, 124] on div "check_box_outline_blank Roblox" at bounding box center [124, 128] width 117 height 13
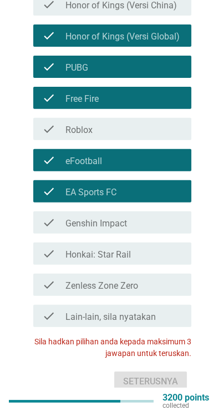
click at [179, 92] on div "check_box_outline_blank Free Fire" at bounding box center [124, 97] width 117 height 13
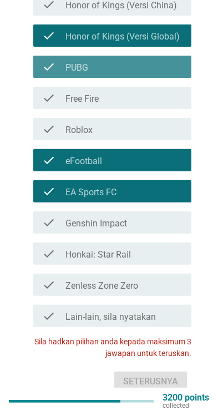
click at [173, 61] on div "check_box_outline_blank PUBG" at bounding box center [124, 66] width 117 height 13
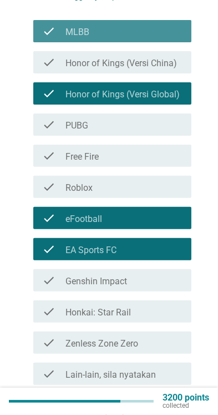
scroll to position [132, 0]
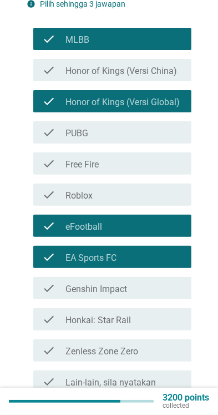
click at [176, 36] on div "check check_box_outline_blank MLBB" at bounding box center [112, 39] width 158 height 22
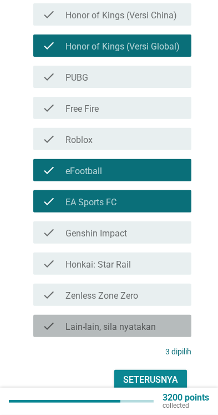
scroll to position [192, 0]
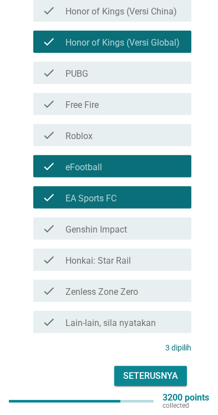
click at [169, 369] on div "Seterusnya" at bounding box center [150, 375] width 55 height 13
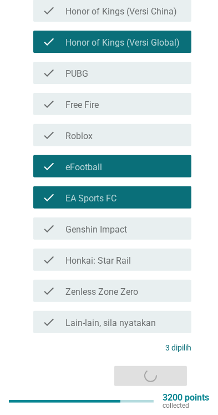
scroll to position [0, 0]
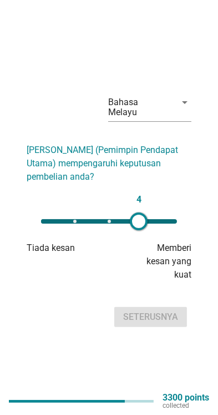
type input "5"
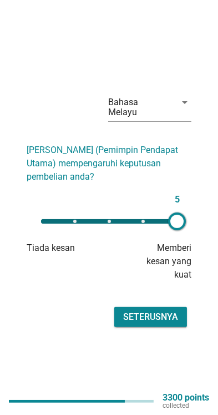
click at [164, 323] on div "Seterusnya" at bounding box center [150, 316] width 55 height 13
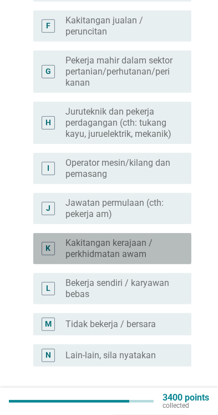
scroll to position [368, 0]
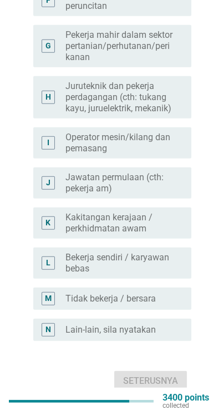
click at [163, 259] on label "Bekerja sendiri / karyawan bebas" at bounding box center [120, 263] width 108 height 22
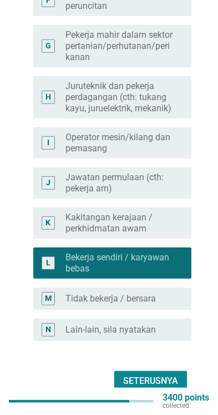
click at [159, 374] on div "Seterusnya" at bounding box center [150, 380] width 55 height 13
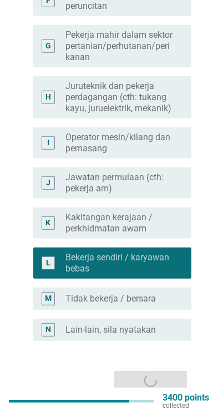
scroll to position [0, 0]
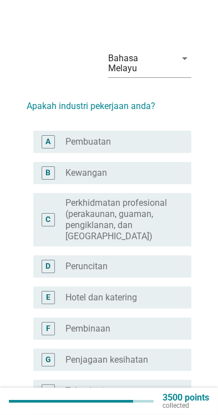
click at [169, 261] on div "radio_button_unchecked Peruncitan" at bounding box center [120, 266] width 108 height 11
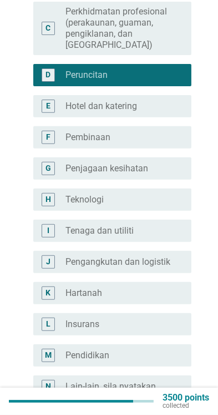
scroll to position [253, 0]
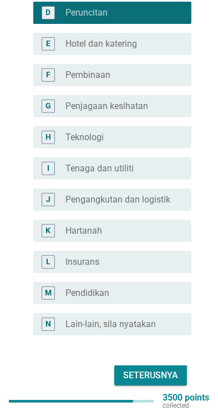
click at [159, 368] on div "Seterusnya" at bounding box center [150, 374] width 55 height 13
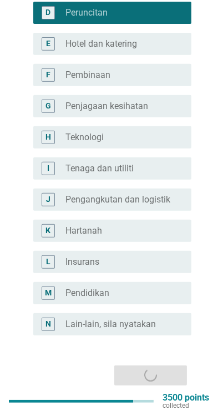
scroll to position [0, 0]
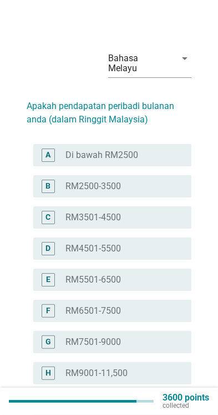
click at [103, 212] on label "RM3501-4500" at bounding box center [94, 217] width 56 height 11
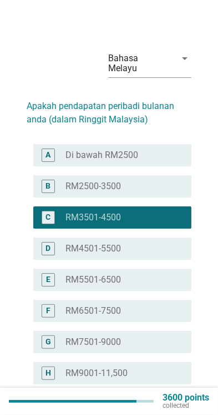
scroll to position [80, 0]
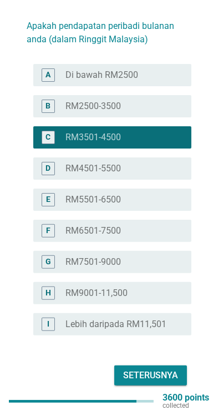
click at [170, 368] on div "Seterusnya" at bounding box center [150, 374] width 55 height 13
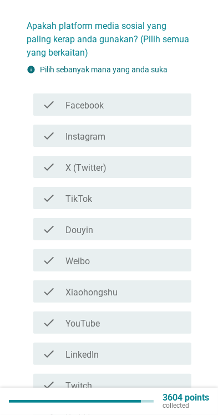
scroll to position [0, 0]
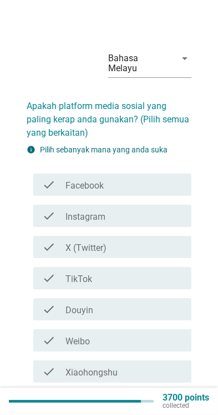
click at [166, 271] on div "check_box_outline_blank TikTok" at bounding box center [124, 277] width 117 height 13
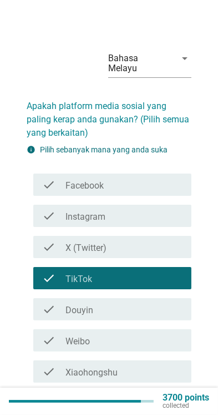
click at [166, 240] on div "check_box_outline_blank X (Twitter)" at bounding box center [124, 246] width 117 height 13
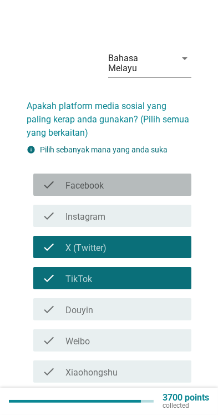
click at [174, 178] on div "check_box_outline_blank Facebook" at bounding box center [124, 184] width 117 height 13
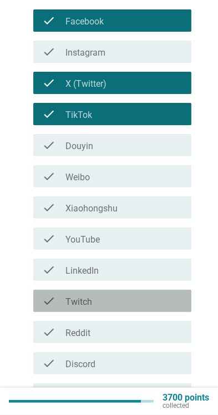
scroll to position [182, 0]
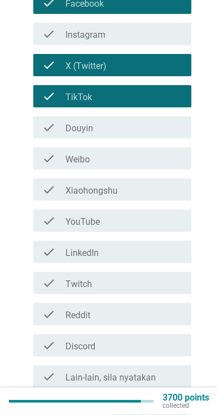
click at [174, 214] on div "check_box_outline_blank YouTube" at bounding box center [124, 220] width 117 height 13
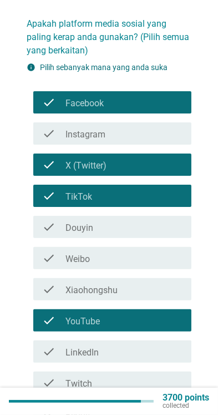
scroll to position [220, 0]
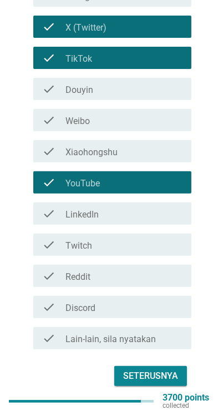
click at [173, 369] on div "Seterusnya" at bounding box center [150, 375] width 55 height 13
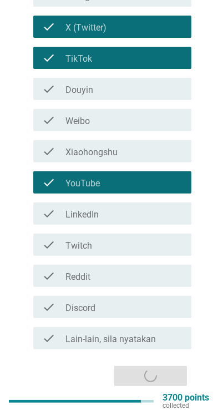
scroll to position [0, 0]
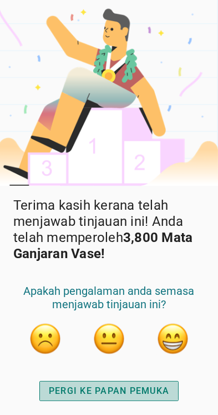
click at [138, 385] on div "PERGI KE PAPAN PEMUKA" at bounding box center [109, 390] width 121 height 13
